Goal: Task Accomplishment & Management: Manage account settings

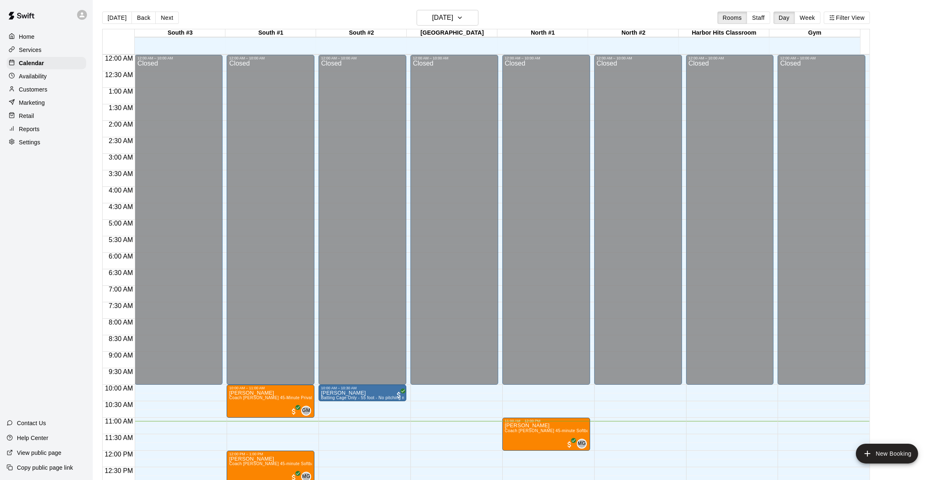
scroll to position [326, 0]
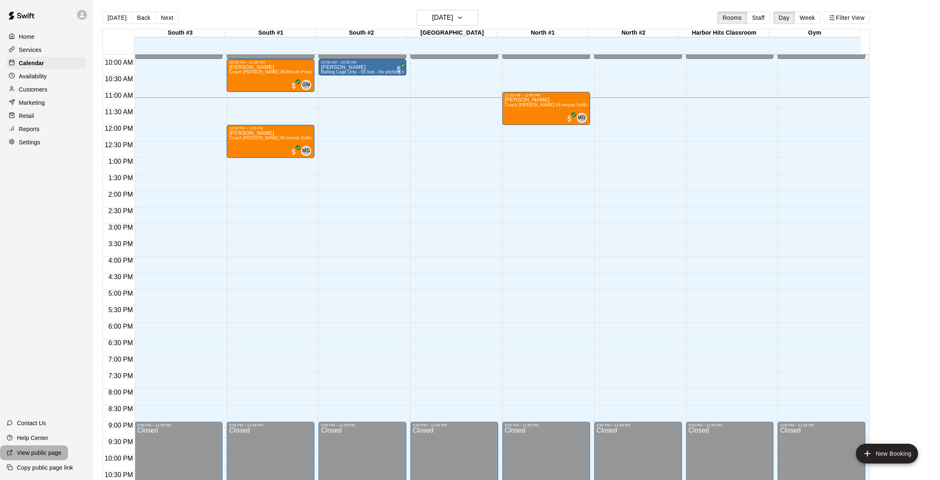
click at [44, 452] on p "View public page" at bounding box center [39, 452] width 45 height 8
click at [40, 467] on p "Copy public page link" at bounding box center [45, 467] width 56 height 8
click at [814, 13] on button "Week" at bounding box center [808, 18] width 26 height 12
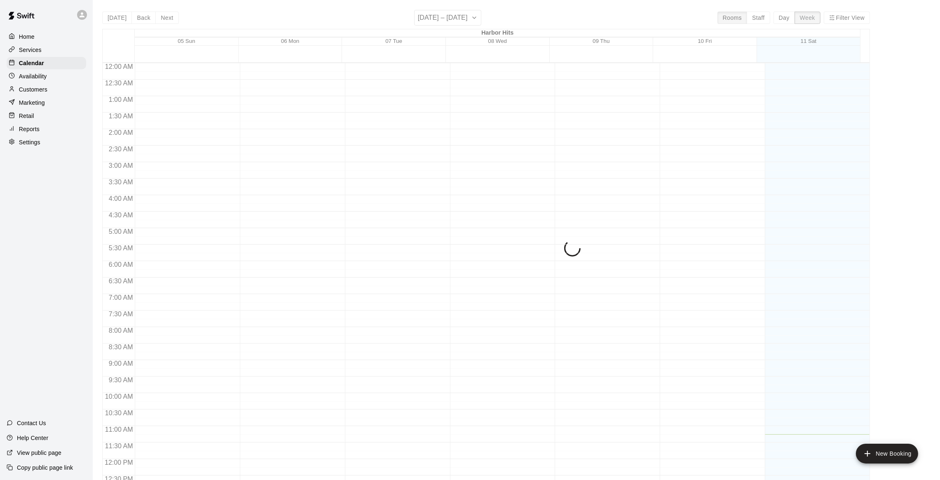
scroll to position [366, 0]
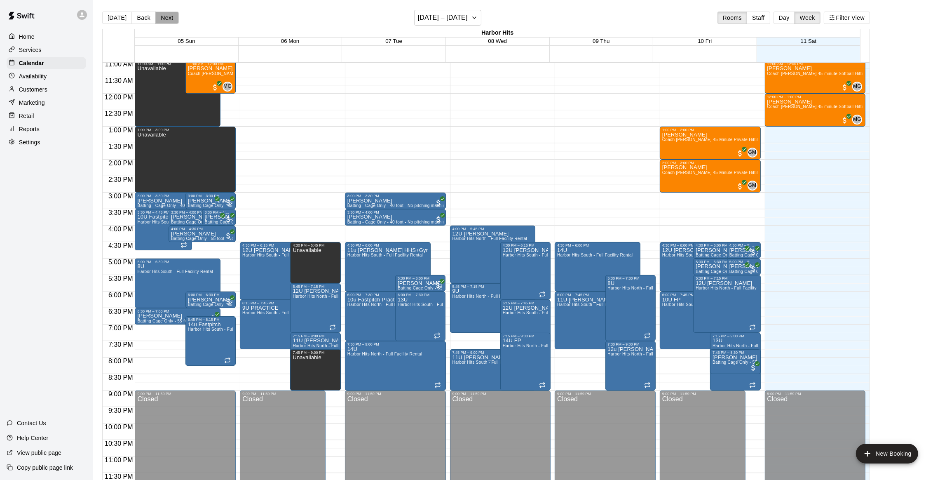
click at [169, 19] on button "Next" at bounding box center [166, 18] width 23 height 12
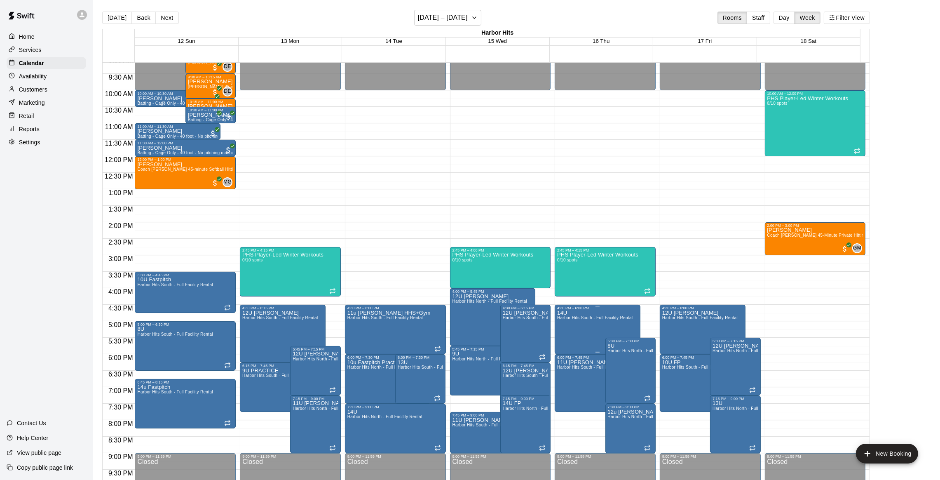
scroll to position [242, 0]
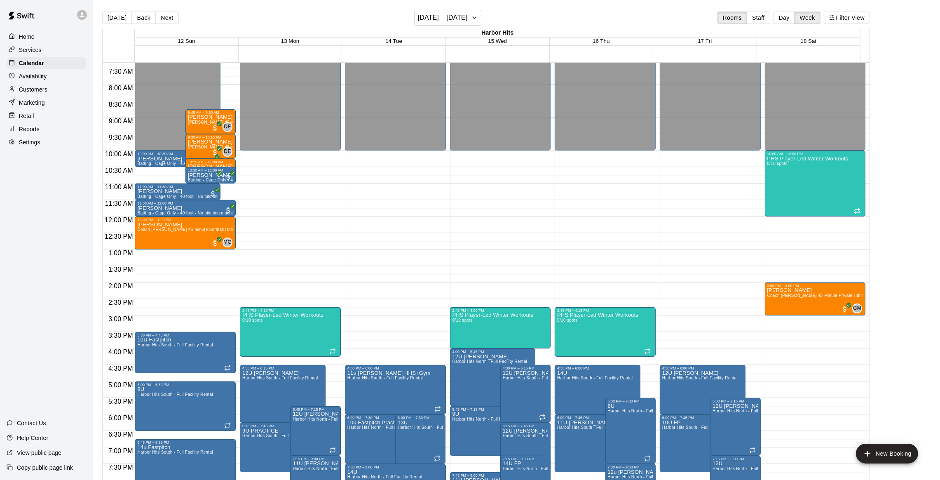
click at [192, 47] on div at bounding box center [497, 50] width 725 height 8
click at [190, 42] on span "12 Sun" at bounding box center [186, 41] width 17 height 6
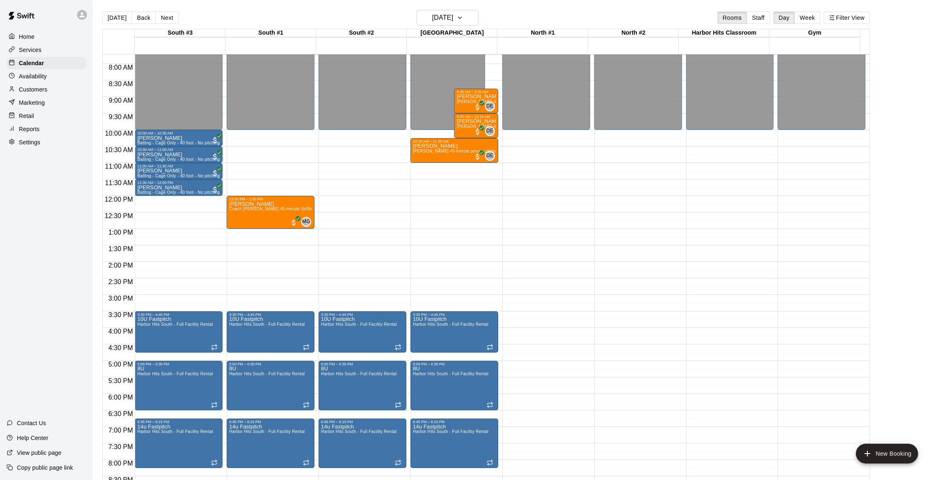
scroll to position [234, 0]
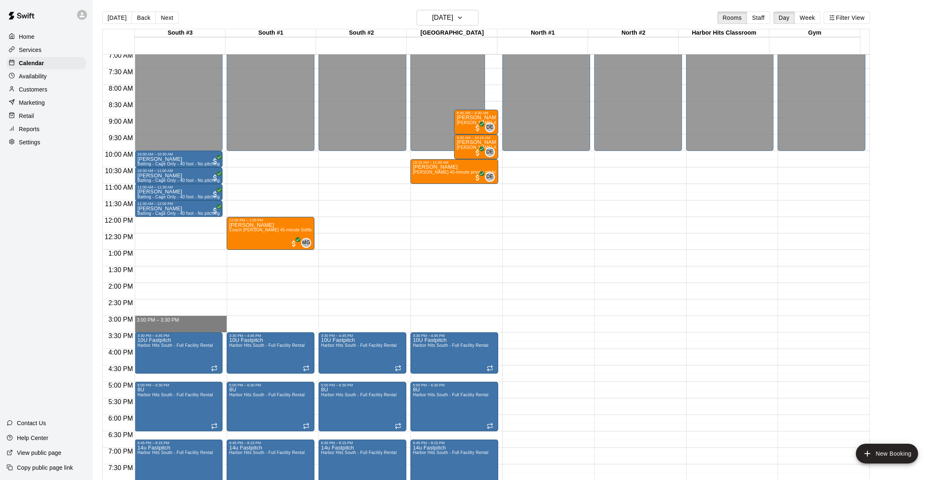
drag, startPoint x: 213, startPoint y: 319, endPoint x: 211, endPoint y: 329, distance: 10.0
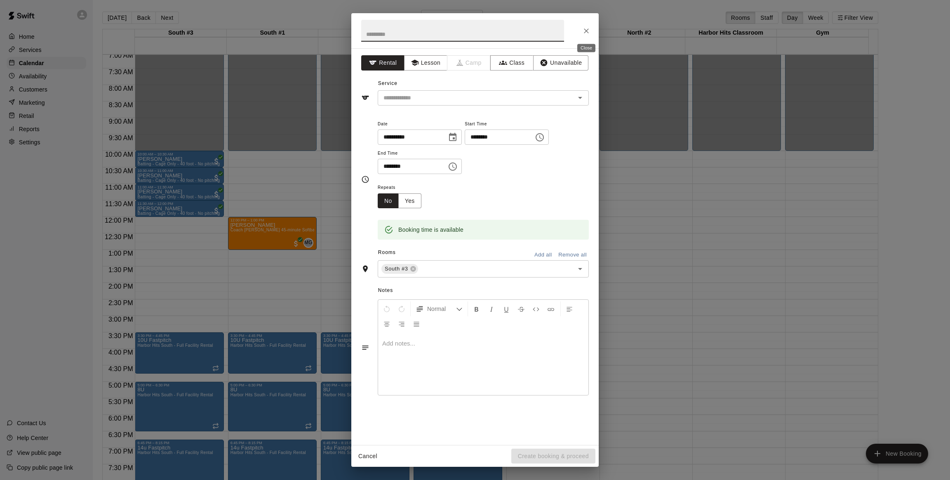
click at [588, 31] on icon "Close" at bounding box center [586, 31] width 8 height 8
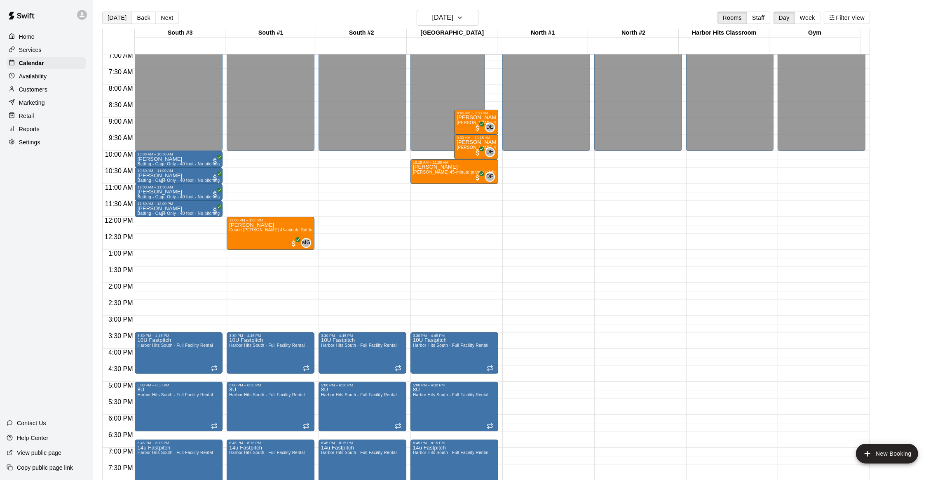
click at [117, 19] on button "[DATE]" at bounding box center [117, 18] width 30 height 12
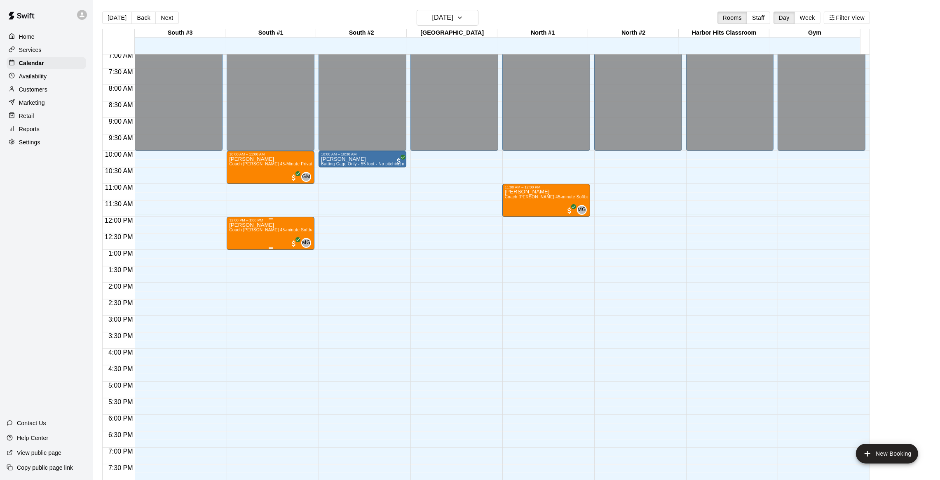
click at [236, 230] on span "Coach [PERSON_NAME] 45-minute Softball Hitting Lesson" at bounding box center [287, 230] width 116 height 5
click at [235, 254] on img "edit" at bounding box center [236, 255] width 9 height 9
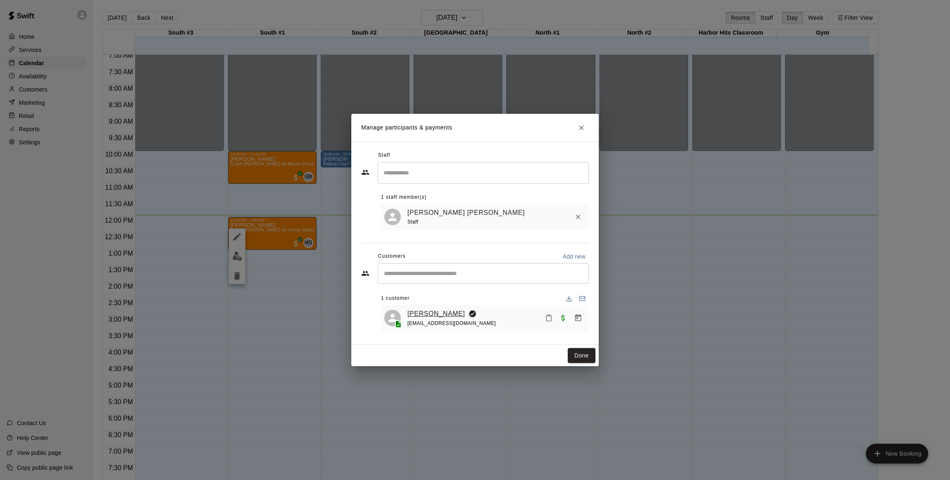
click at [427, 310] on link "[PERSON_NAME]" at bounding box center [436, 313] width 58 height 11
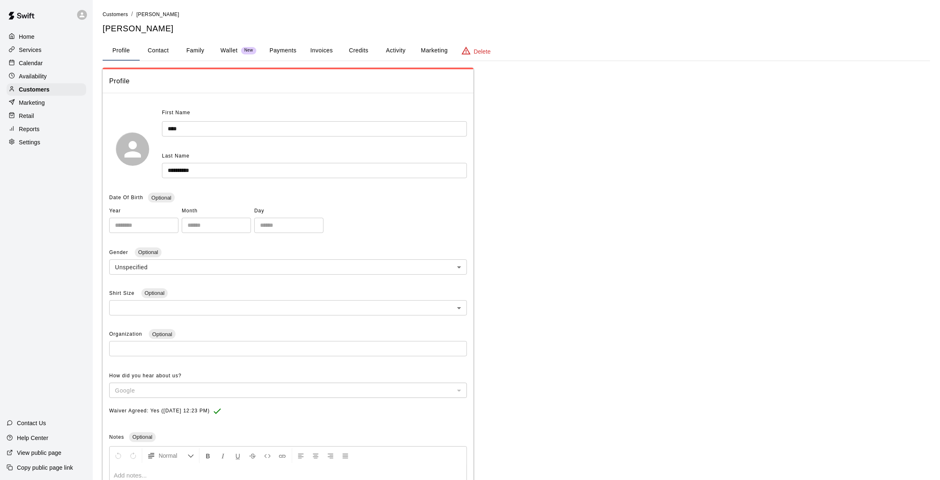
click at [197, 46] on button "Family" at bounding box center [195, 51] width 37 height 20
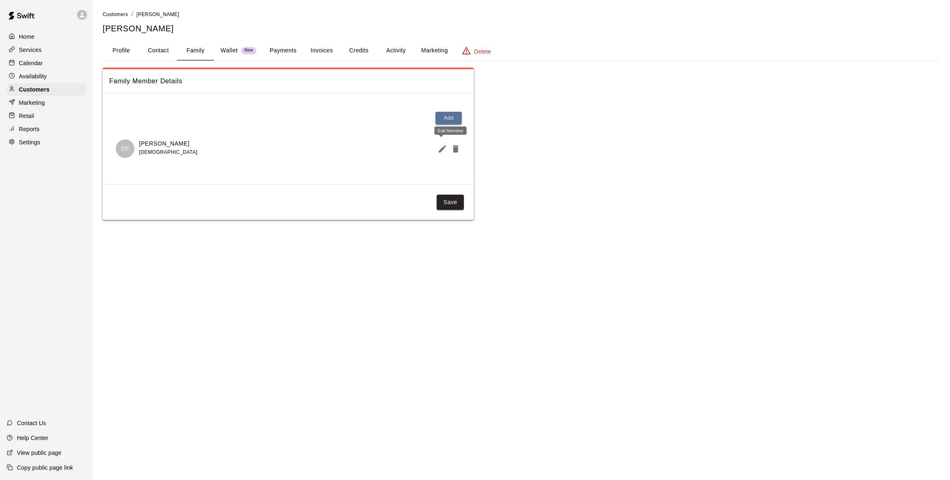
click at [442, 149] on icon "Edit Member" at bounding box center [442, 148] width 7 height 7
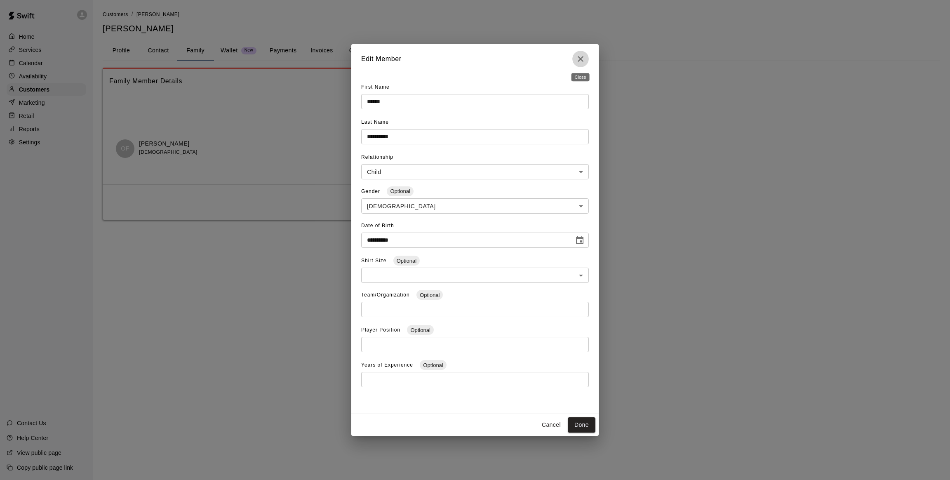
click at [582, 55] on icon "Close" at bounding box center [580, 59] width 10 height 10
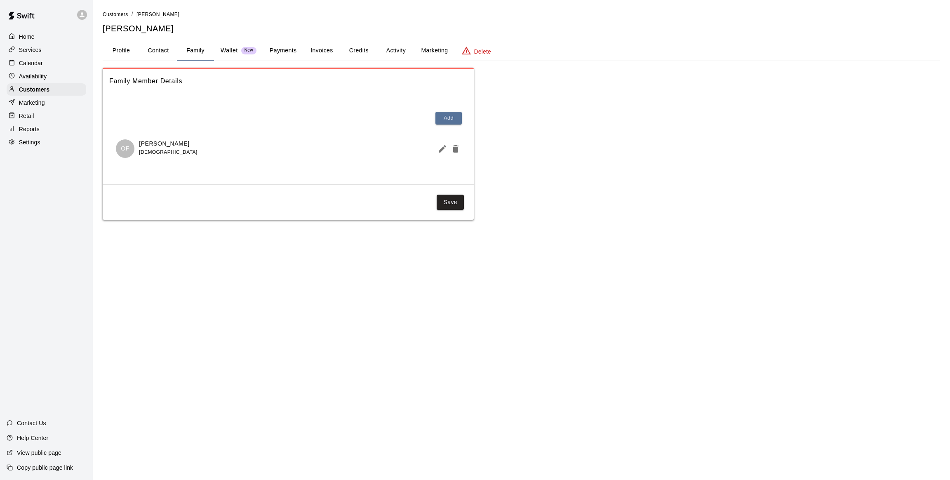
click at [149, 51] on button "Contact" at bounding box center [158, 51] width 37 height 20
select select "**"
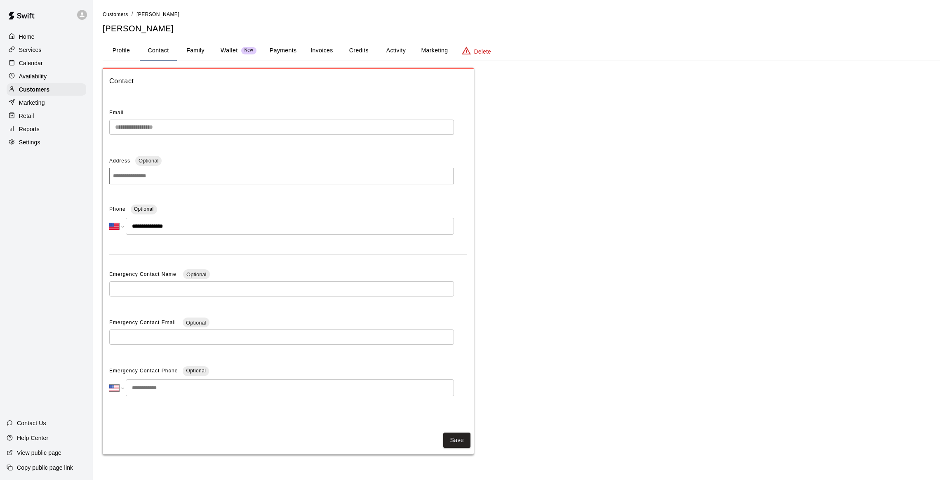
click at [200, 55] on button "Family" at bounding box center [195, 51] width 37 height 20
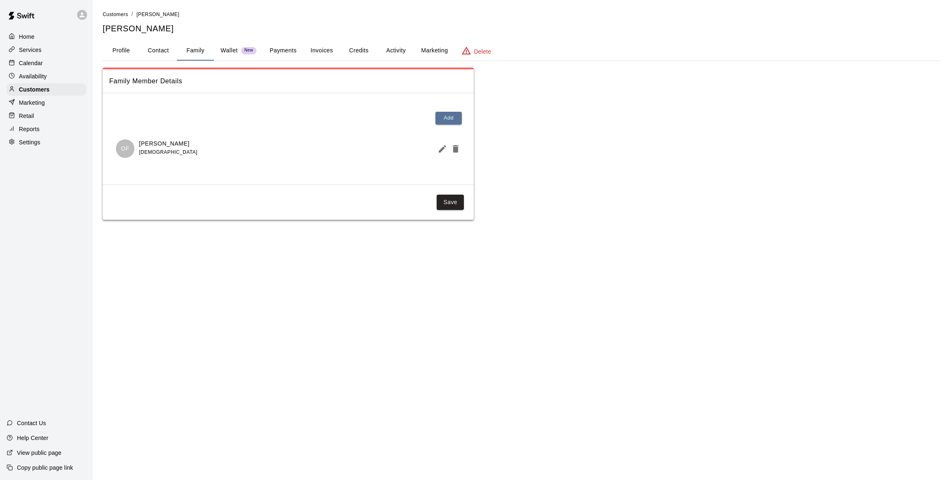
click at [21, 63] on p "Calendar" at bounding box center [31, 63] width 24 height 8
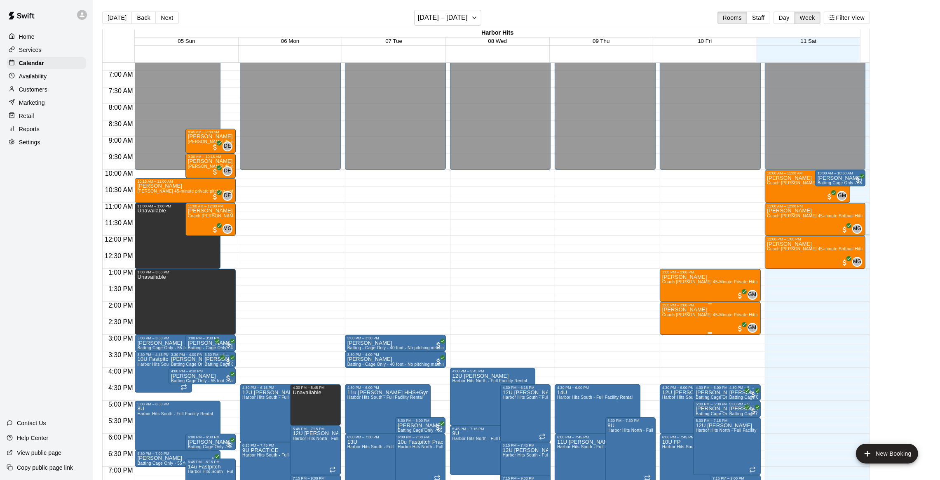
scroll to position [209, 0]
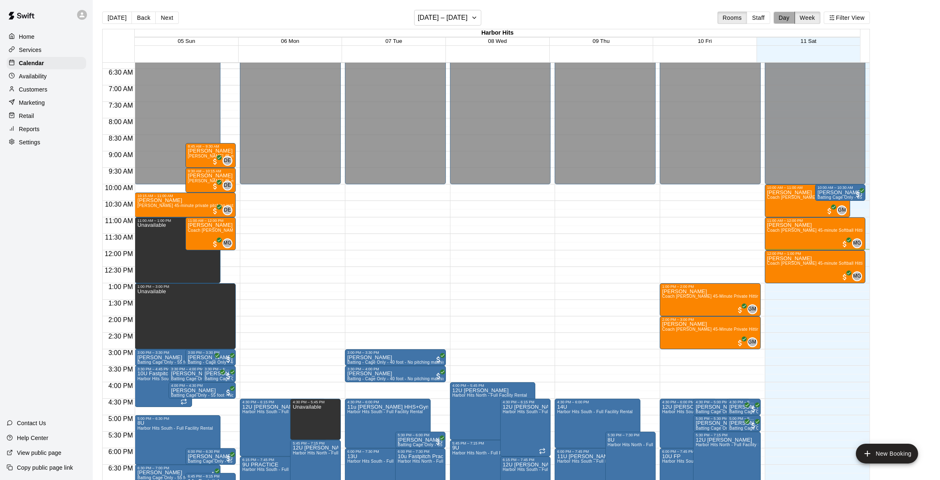
click at [788, 17] on button "Day" at bounding box center [784, 18] width 21 height 12
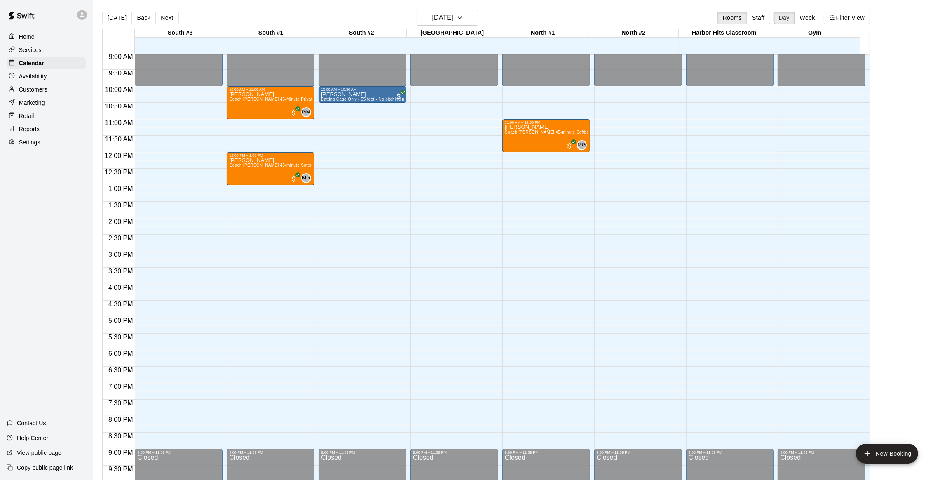
scroll to position [296, 0]
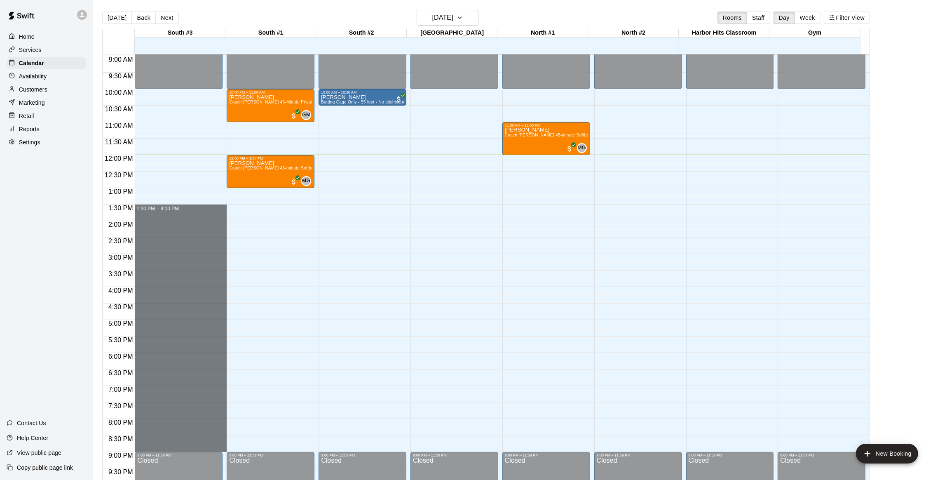
drag, startPoint x: 143, startPoint y: 209, endPoint x: 182, endPoint y: 445, distance: 239.8
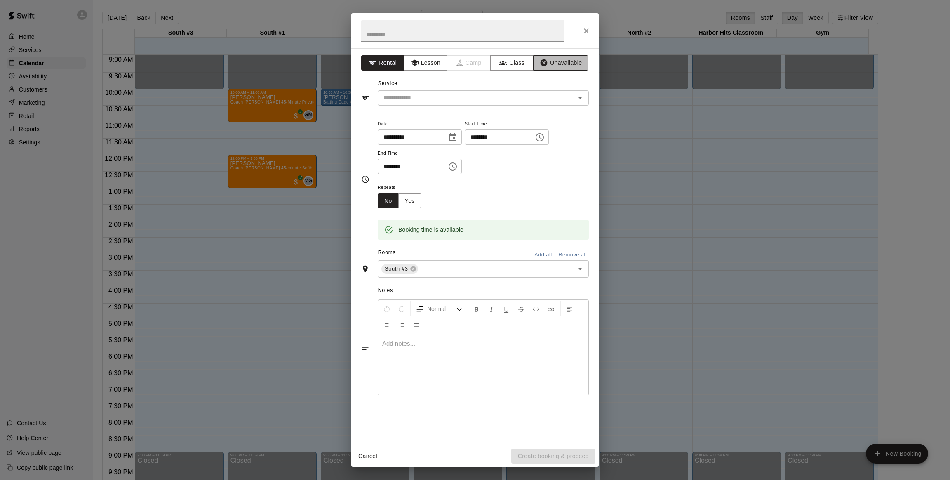
click at [558, 60] on button "Unavailable" at bounding box center [560, 62] width 55 height 15
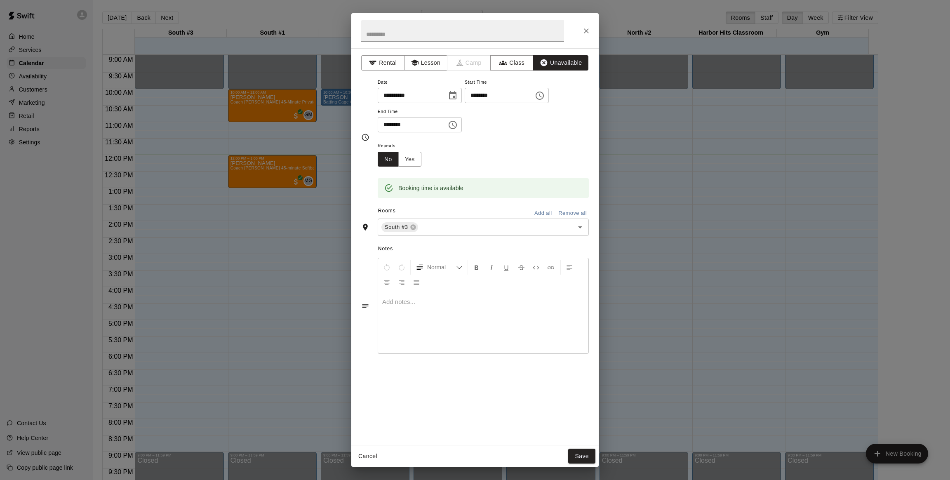
click at [540, 216] on button "Add all" at bounding box center [543, 213] width 26 height 13
click at [577, 451] on button "Save" at bounding box center [581, 455] width 27 height 15
